Goal: Information Seeking & Learning: Learn about a topic

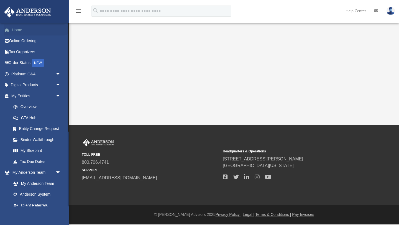
click at [17, 31] on link "Home" at bounding box center [36, 29] width 65 height 11
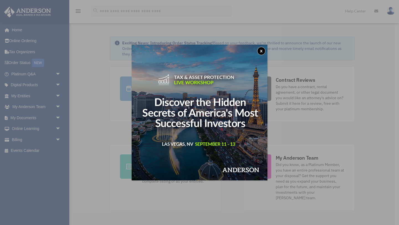
click at [261, 51] on button "x" at bounding box center [261, 51] width 8 height 8
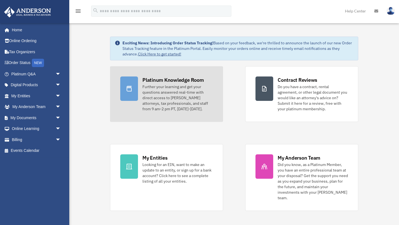
click at [131, 90] on icon at bounding box center [129, 89] width 5 height 6
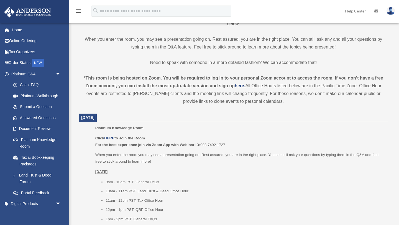
scroll to position [143, 0]
click at [110, 137] on u "HERE" at bounding box center [109, 137] width 10 height 4
